Goal: Information Seeking & Learning: Learn about a topic

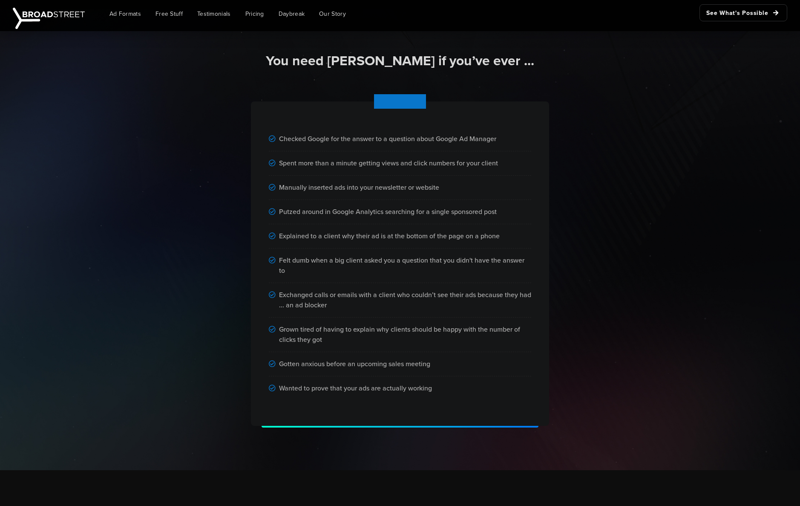
scroll to position [484, 0]
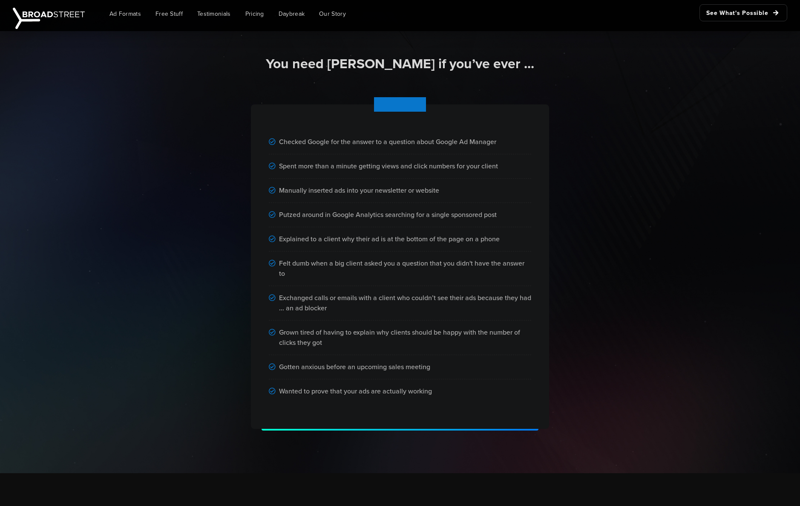
drag, startPoint x: 387, startPoint y: 105, endPoint x: 443, endPoint y: 116, distance: 57.3
click at [441, 105] on div "Checked Google for the answer to a question about Google Ad Manager Spent more …" at bounding box center [400, 266] width 298 height 324
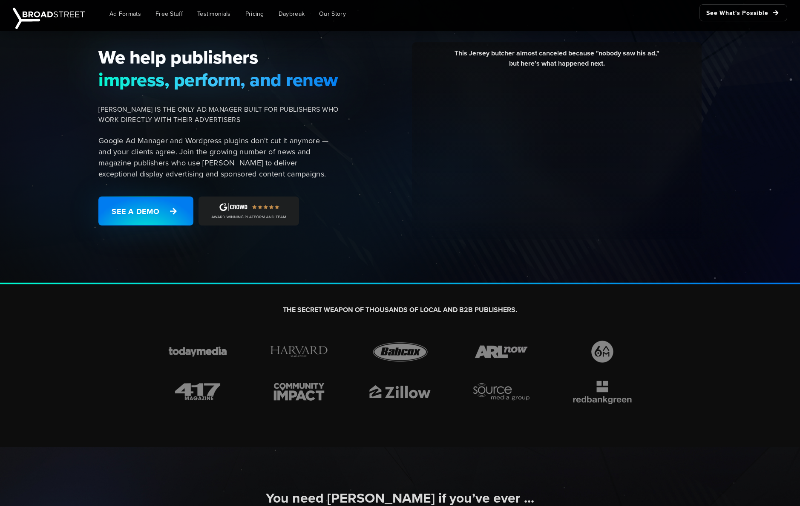
scroll to position [0, 0]
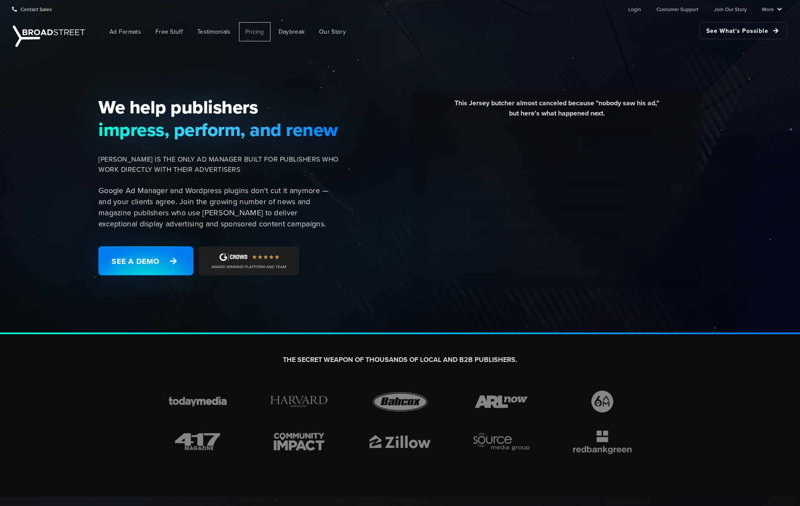
click at [250, 31] on span "Pricing" at bounding box center [255, 31] width 19 height 9
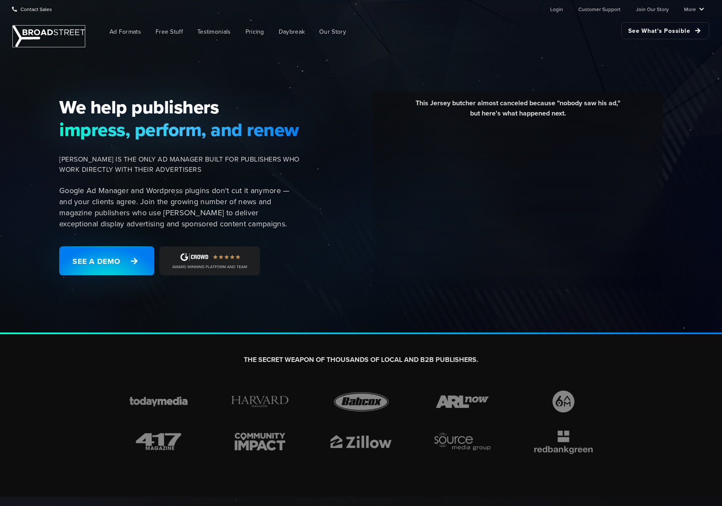
click at [45, 35] on img at bounding box center [49, 36] width 72 height 21
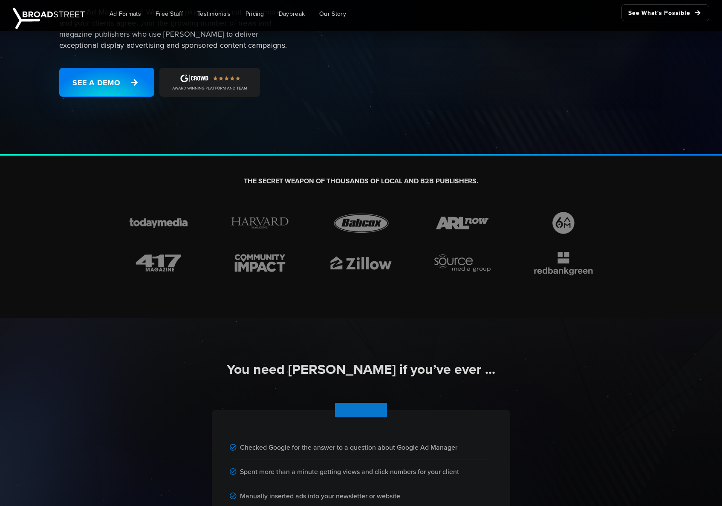
scroll to position [177, 0]
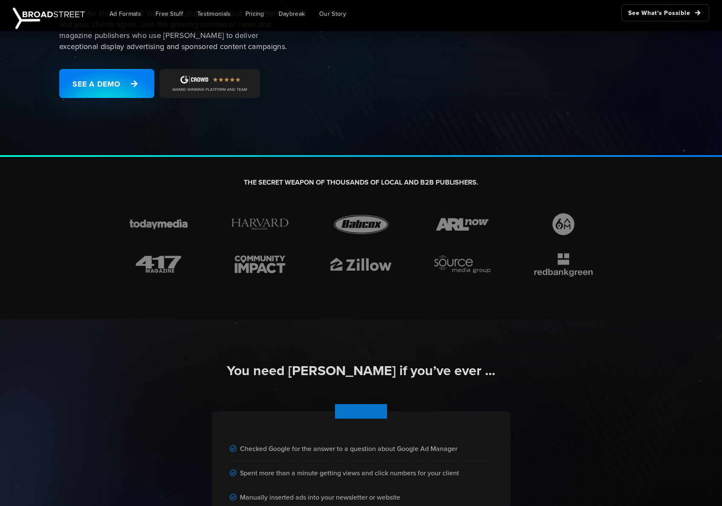
click at [349, 258] on img at bounding box center [361, 264] width 71 height 26
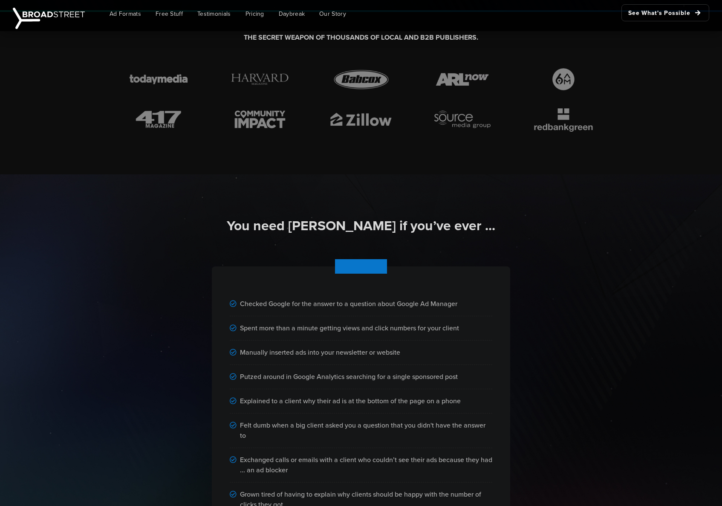
scroll to position [358, 0]
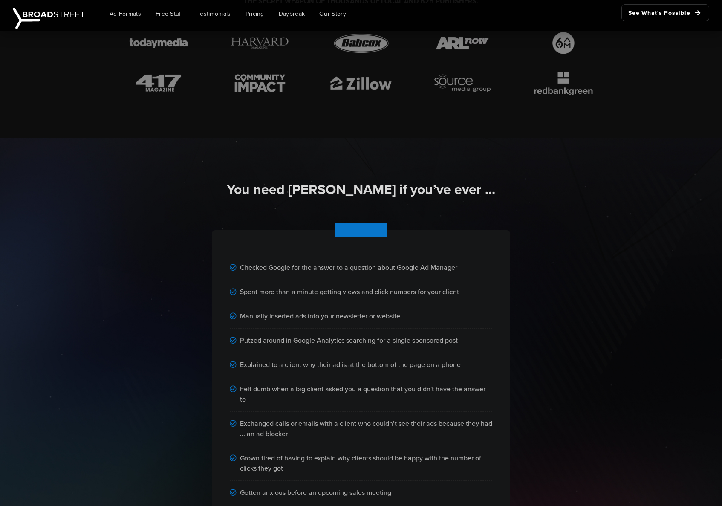
drag, startPoint x: 364, startPoint y: 230, endPoint x: 307, endPoint y: 231, distance: 56.3
click at [307, 231] on div "Checked Google for the answer to a question about Google Ad Manager Spent more …" at bounding box center [361, 392] width 298 height 324
drag, startPoint x: 307, startPoint y: 231, endPoint x: 454, endPoint y: 233, distance: 146.2
click at [448, 233] on div "Checked Google for the answer to a question about Google Ad Manager Spent more …" at bounding box center [361, 392] width 298 height 324
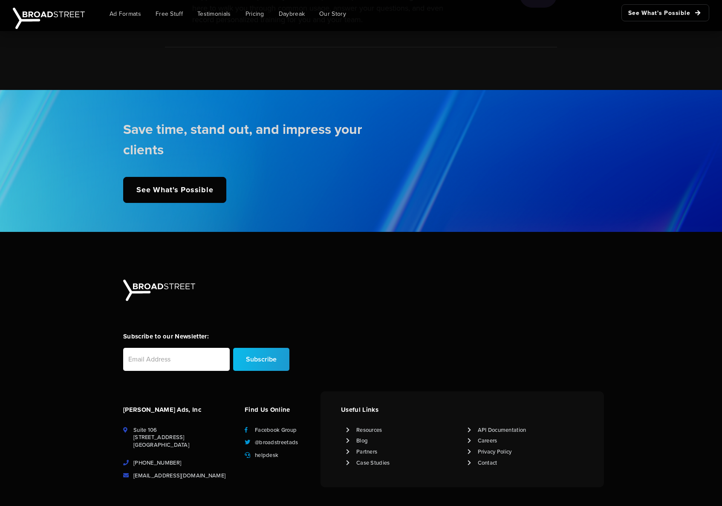
scroll to position [1978, 0]
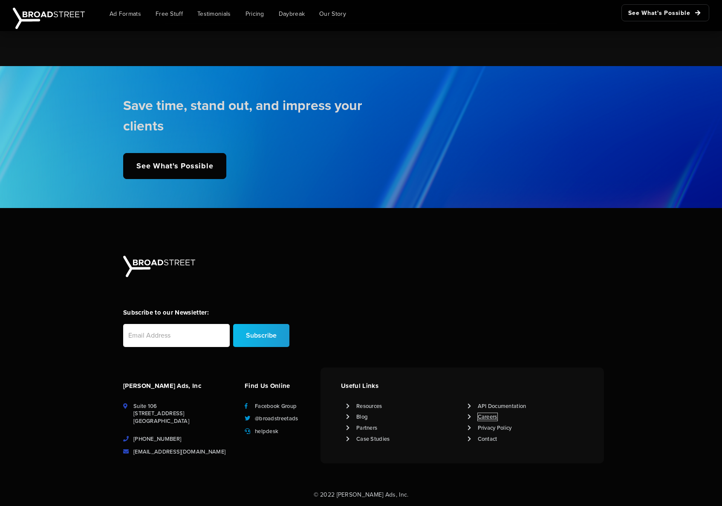
click at [492, 416] on link "Careers" at bounding box center [488, 417] width 20 height 8
